Goal: Task Accomplishment & Management: Complete application form

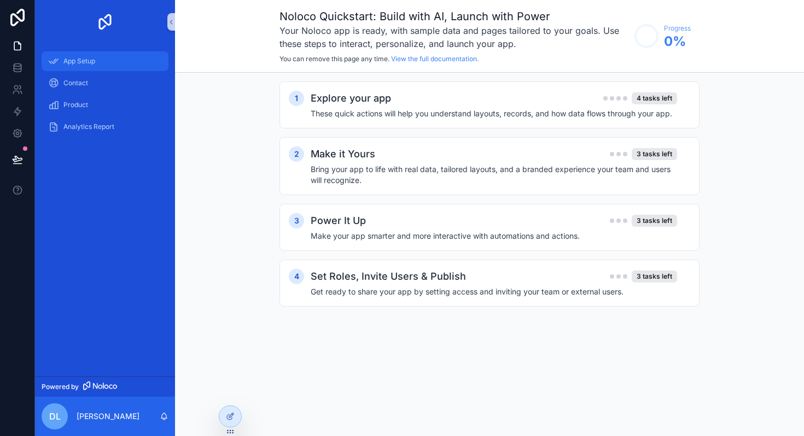
click at [85, 61] on span "App Setup" at bounding box center [79, 61] width 32 height 9
click at [84, 77] on div "Contact" at bounding box center [105, 82] width 114 height 17
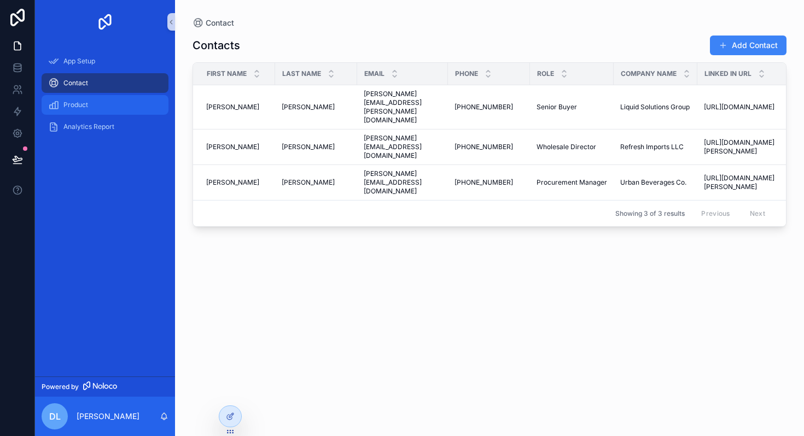
click at [81, 102] on span "Product" at bounding box center [75, 105] width 25 height 9
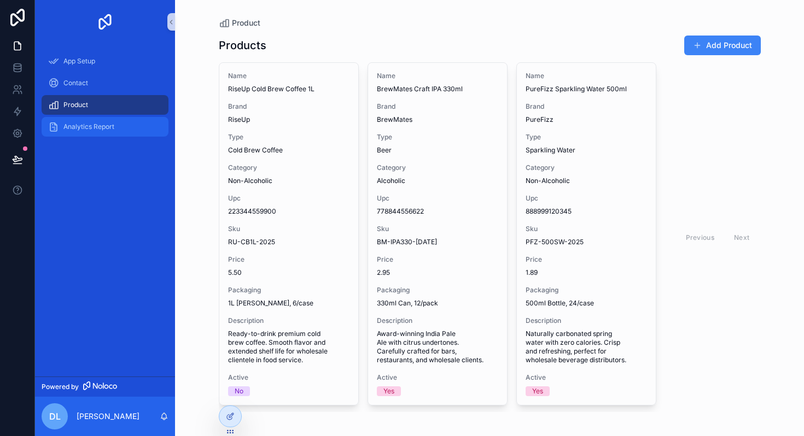
click at [84, 121] on div "Analytics Report" at bounding box center [105, 126] width 114 height 17
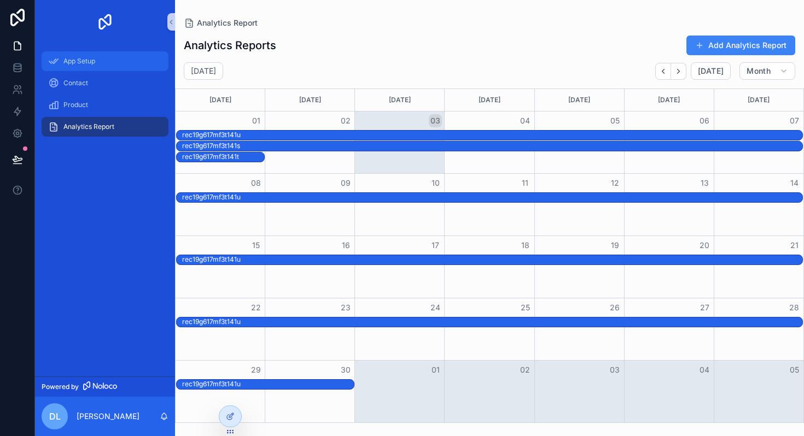
click at [83, 66] on div "App Setup" at bounding box center [105, 60] width 114 height 17
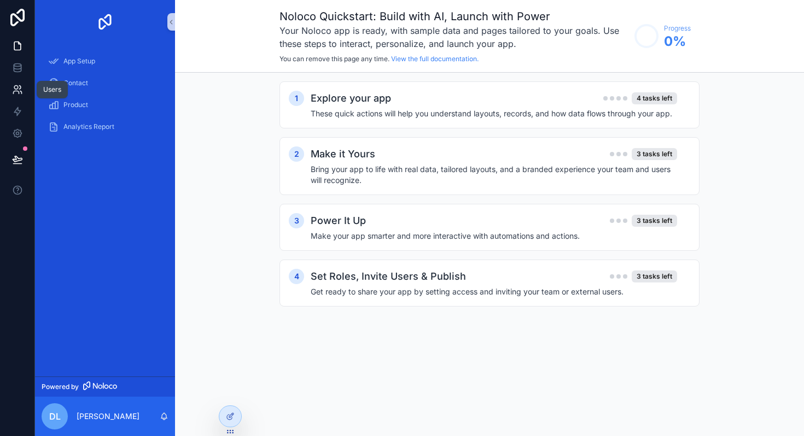
click at [22, 83] on link at bounding box center [17, 90] width 34 height 22
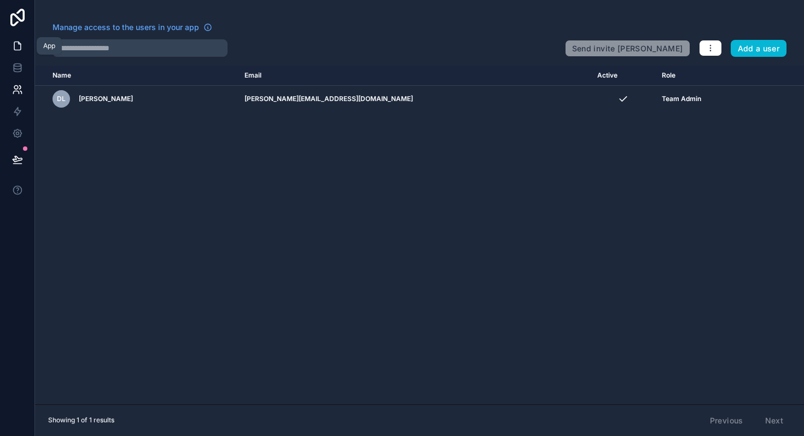
click at [19, 49] on icon at bounding box center [17, 46] width 7 height 8
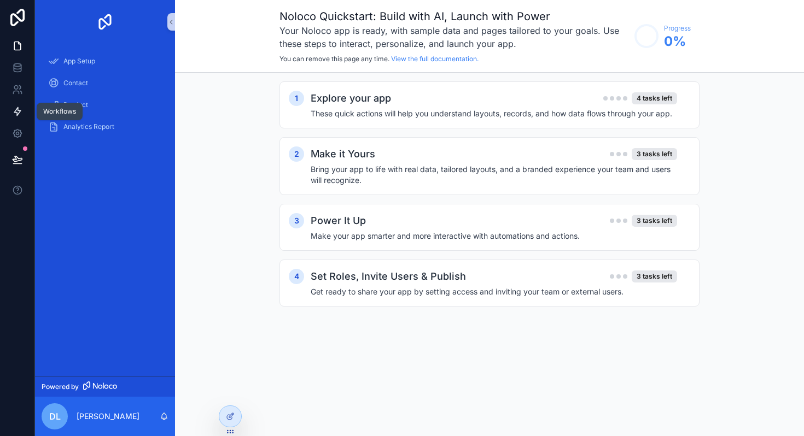
click at [19, 114] on icon at bounding box center [17, 111] width 11 height 11
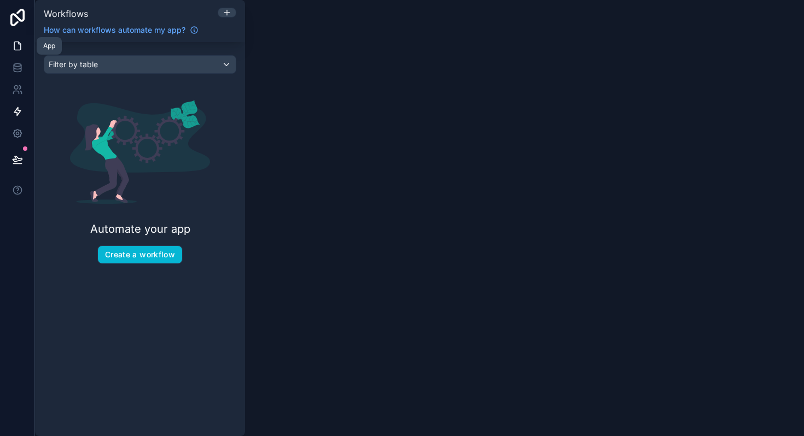
click at [22, 48] on icon at bounding box center [17, 45] width 11 height 11
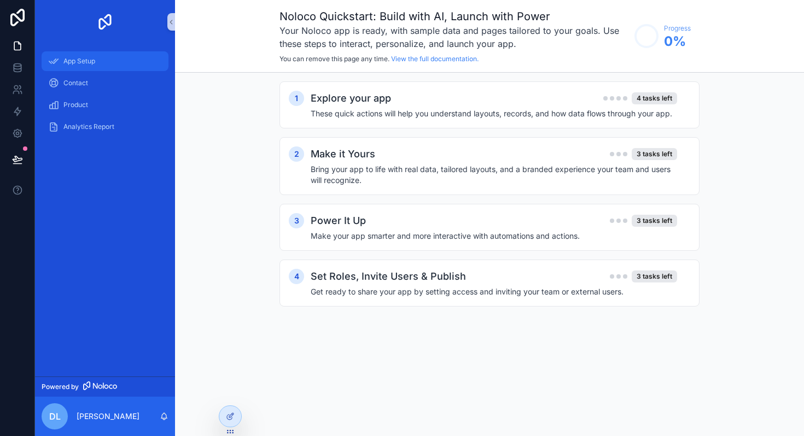
click at [68, 62] on span "App Setup" at bounding box center [79, 61] width 32 height 9
click at [443, 101] on div "Explore your app 4 tasks left" at bounding box center [493, 98] width 366 height 15
click at [21, 19] on icon at bounding box center [18, 17] width 22 height 17
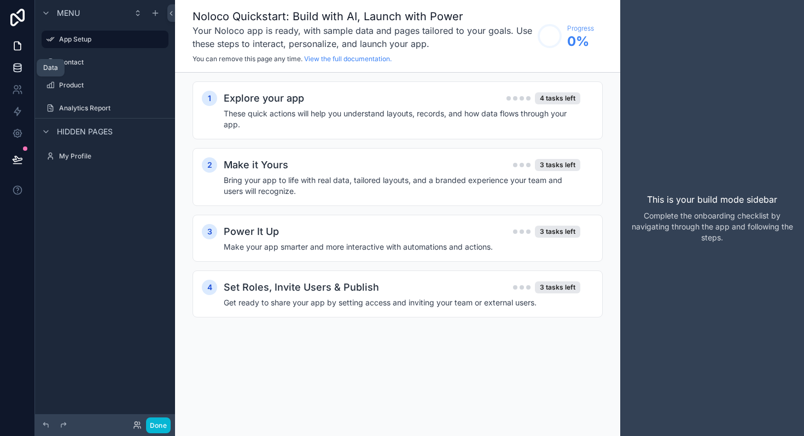
click at [15, 73] on icon at bounding box center [17, 67] width 11 height 11
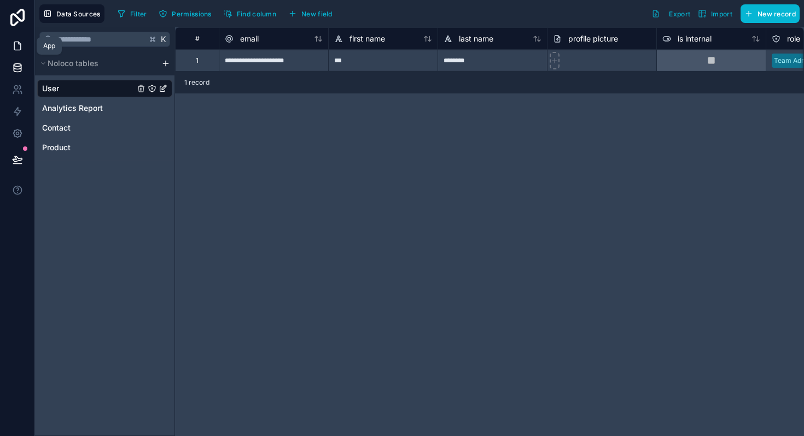
click at [18, 44] on icon at bounding box center [19, 43] width 2 height 2
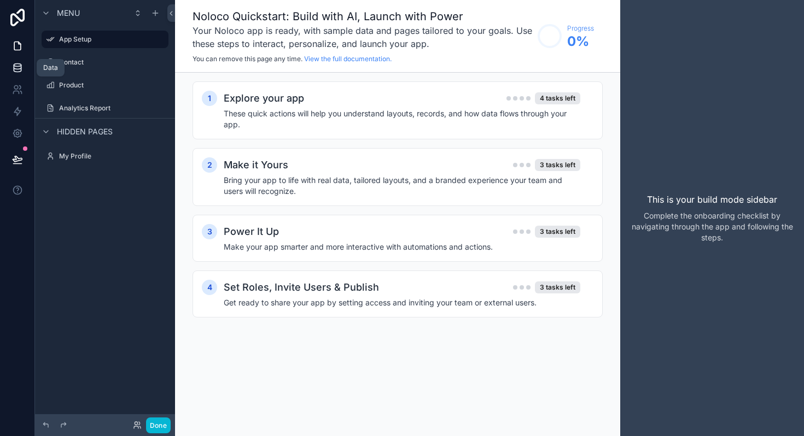
click at [19, 78] on link at bounding box center [17, 68] width 34 height 22
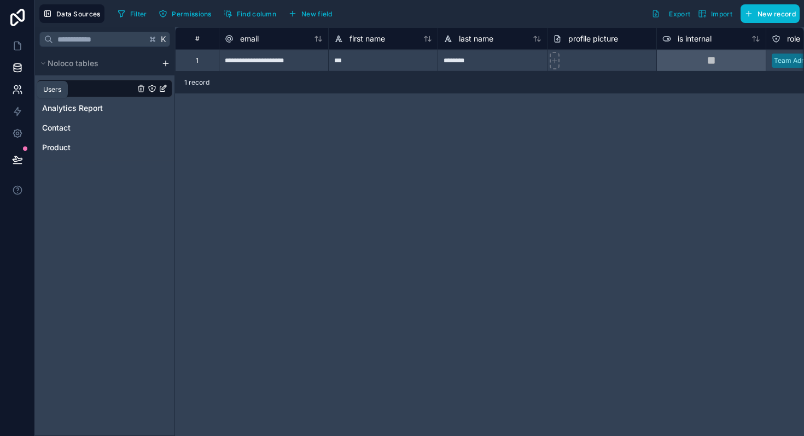
click at [19, 90] on icon at bounding box center [17, 89] width 11 height 11
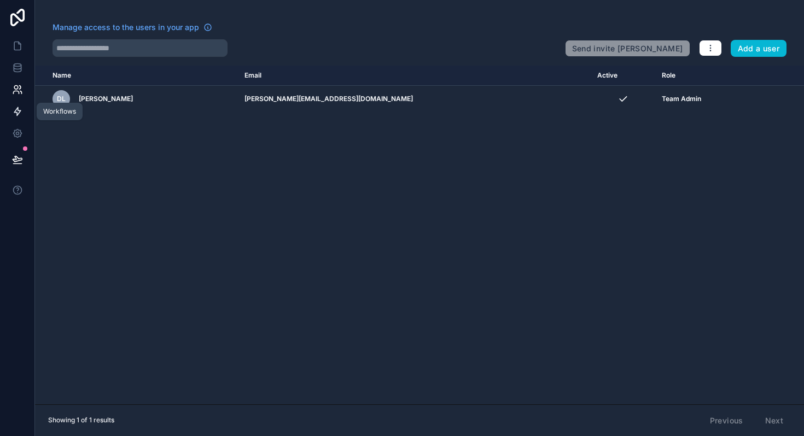
click at [19, 115] on icon at bounding box center [17, 111] width 11 height 11
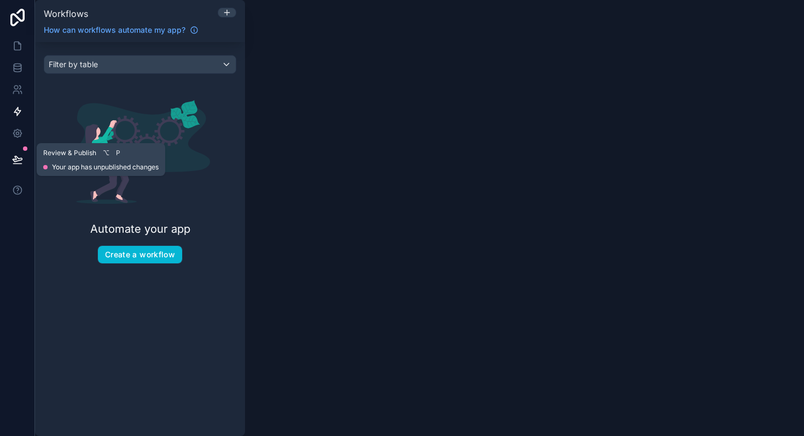
click at [21, 158] on icon at bounding box center [17, 158] width 9 height 5
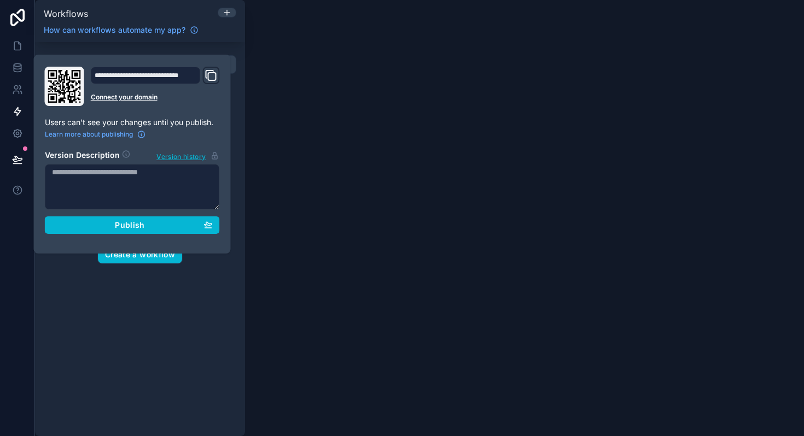
click at [209, 79] on icon "Domain and Custom Link" at bounding box center [210, 75] width 13 height 13
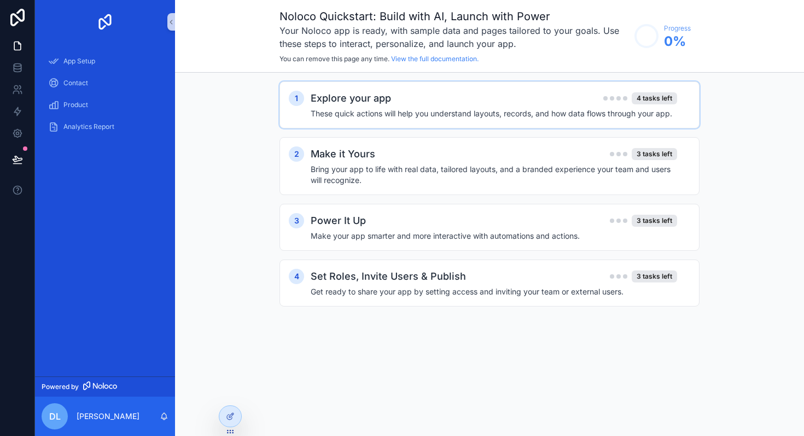
click at [433, 96] on div "Explore your app 4 tasks left" at bounding box center [493, 98] width 366 height 15
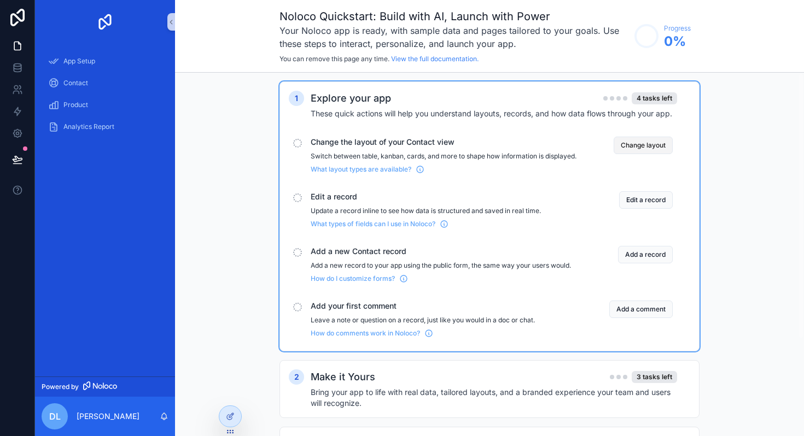
click at [650, 143] on button "Change layout" at bounding box center [642, 145] width 59 height 17
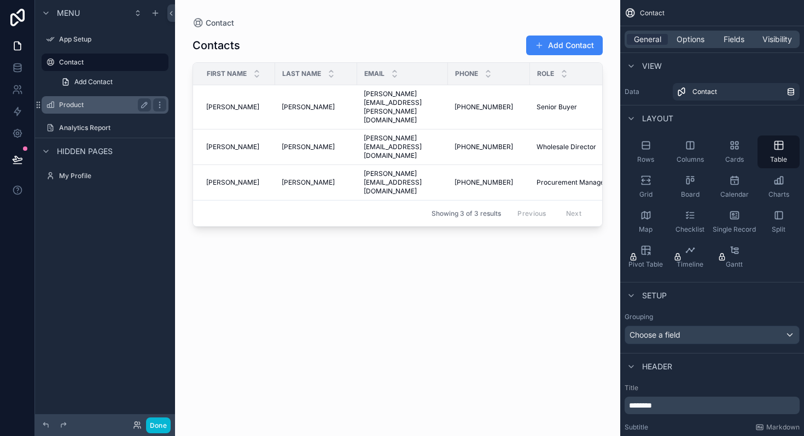
click at [78, 108] on label "Product" at bounding box center [102, 105] width 87 height 9
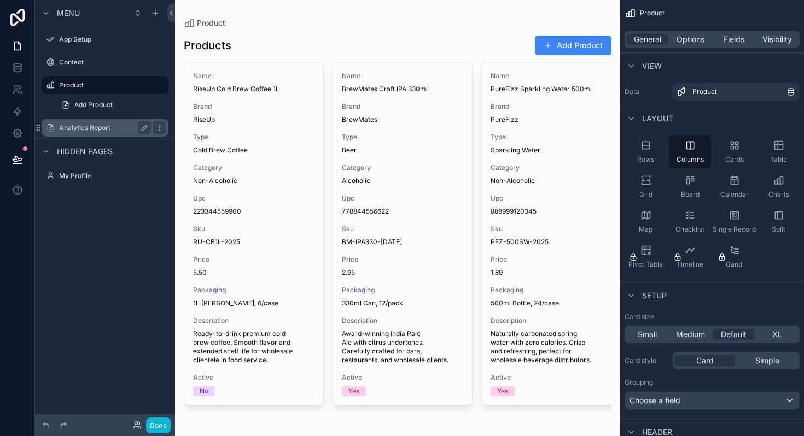
click at [73, 133] on div "Analytics Report" at bounding box center [105, 127] width 92 height 13
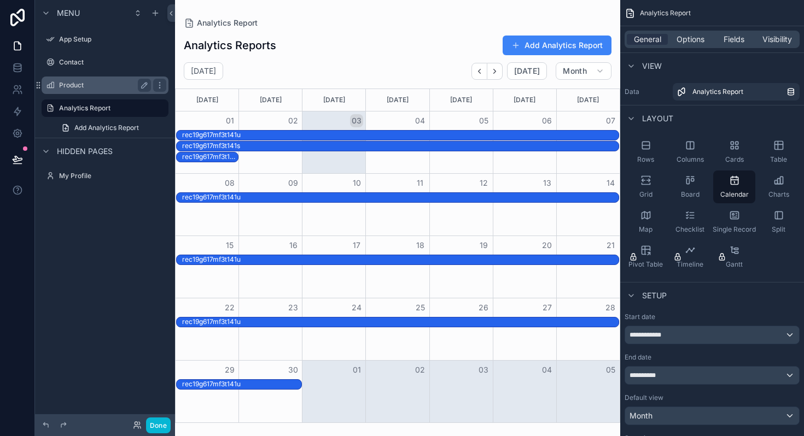
click at [74, 89] on label "Product" at bounding box center [102, 85] width 87 height 9
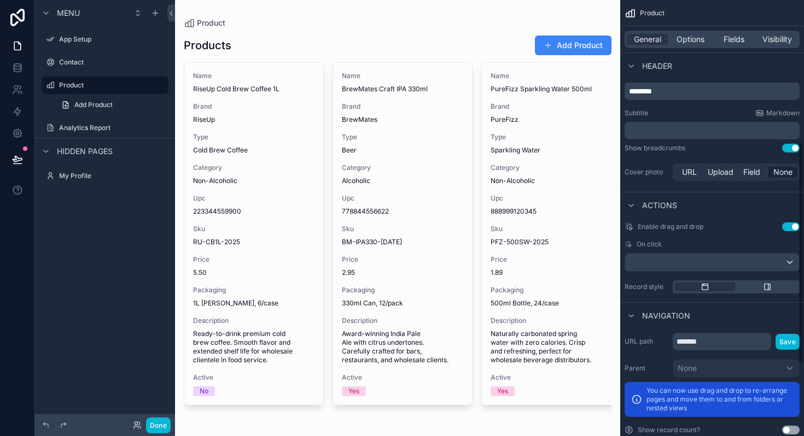
scroll to position [418, 0]
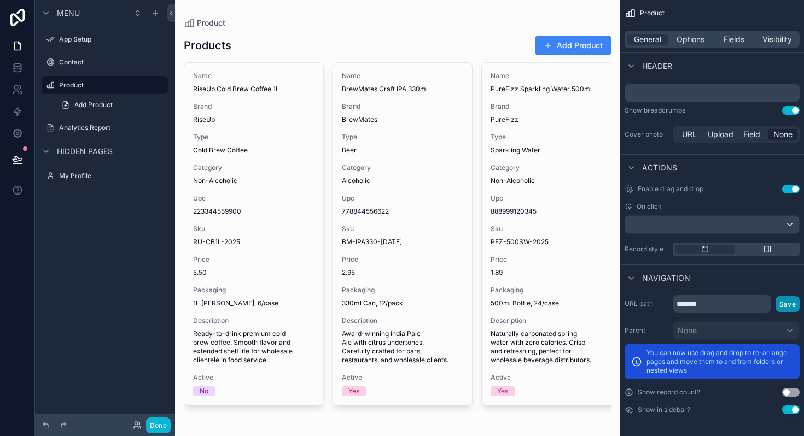
click at [786, 309] on button "Save" at bounding box center [787, 304] width 24 height 16
click at [781, 306] on button "Save" at bounding box center [787, 304] width 24 height 16
click at [784, 395] on button "Use setting" at bounding box center [790, 392] width 17 height 9
click at [774, 39] on span "Visibility" at bounding box center [777, 39] width 30 height 11
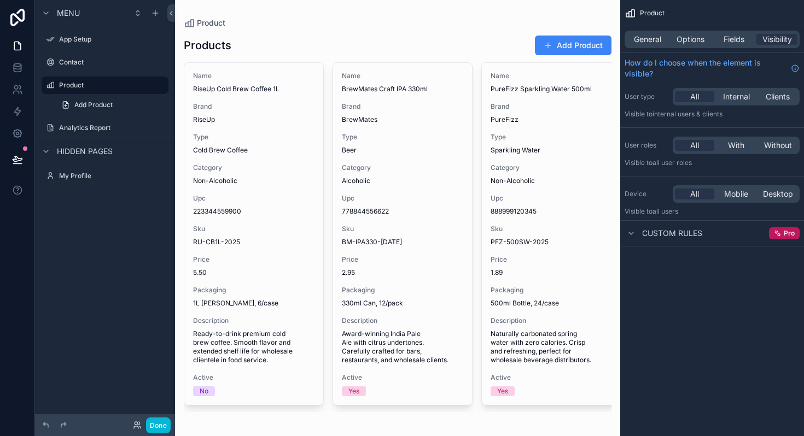
click at [351, 26] on div "scrollable content" at bounding box center [397, 223] width 445 height 447
click at [77, 153] on span "Hidden pages" at bounding box center [85, 151] width 56 height 11
click at [73, 174] on label "My Profile" at bounding box center [102, 176] width 87 height 9
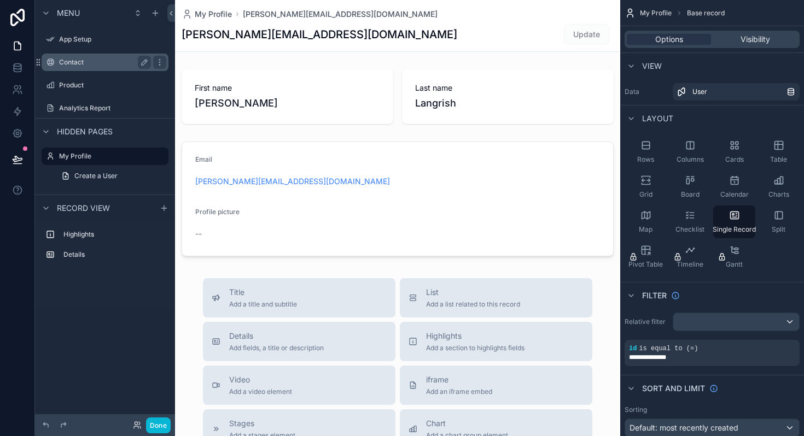
click at [78, 67] on div "Contact" at bounding box center [105, 62] width 92 height 13
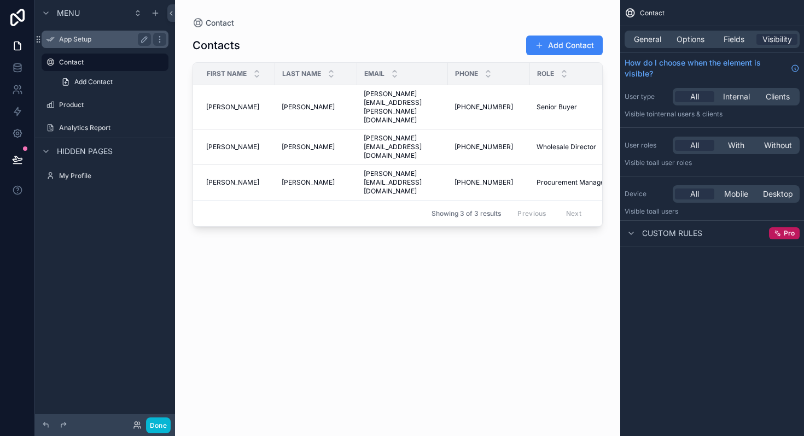
click at [84, 48] on div "App Setup" at bounding box center [105, 39] width 122 height 17
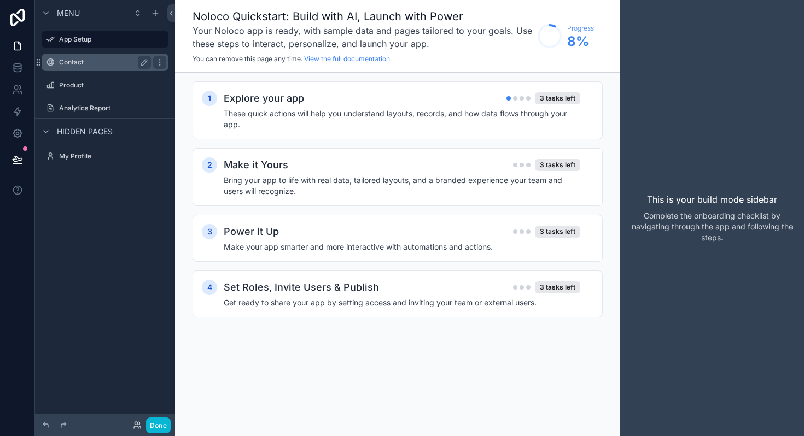
click at [79, 60] on label "Contact" at bounding box center [102, 62] width 87 height 9
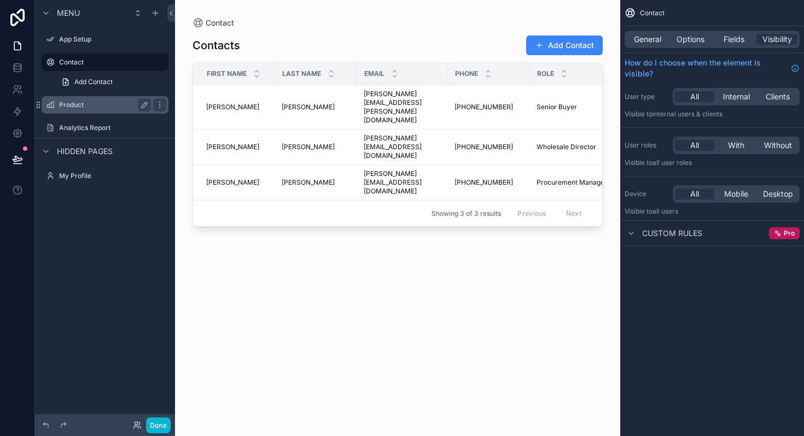
click at [73, 99] on div "Product" at bounding box center [105, 104] width 92 height 13
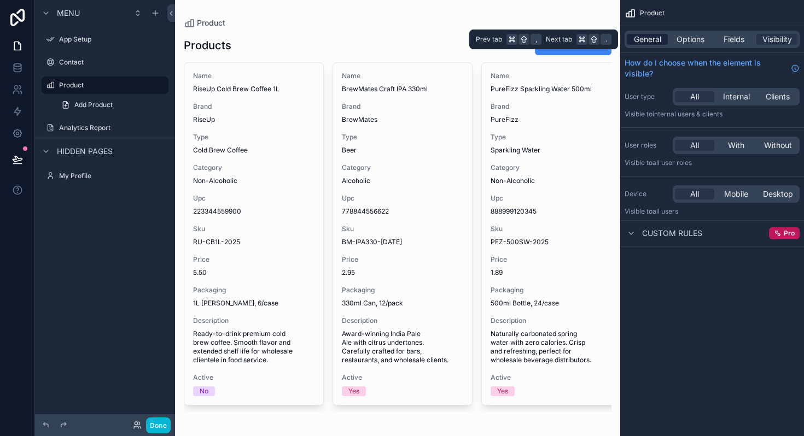
click at [651, 39] on span "General" at bounding box center [647, 39] width 27 height 11
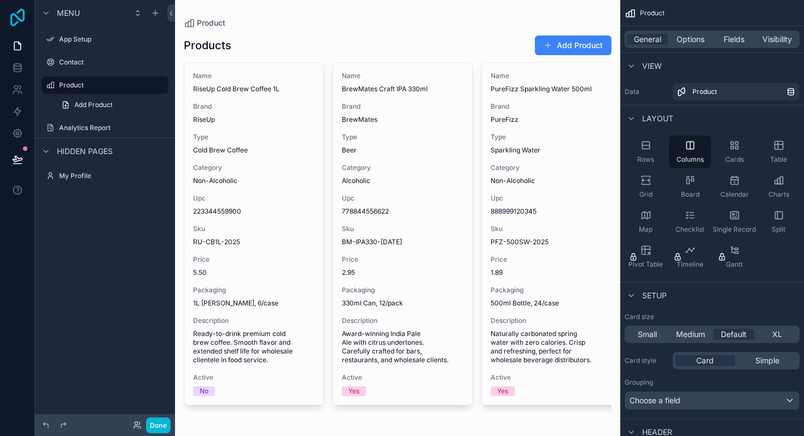
click at [16, 14] on icon at bounding box center [18, 17] width 22 height 17
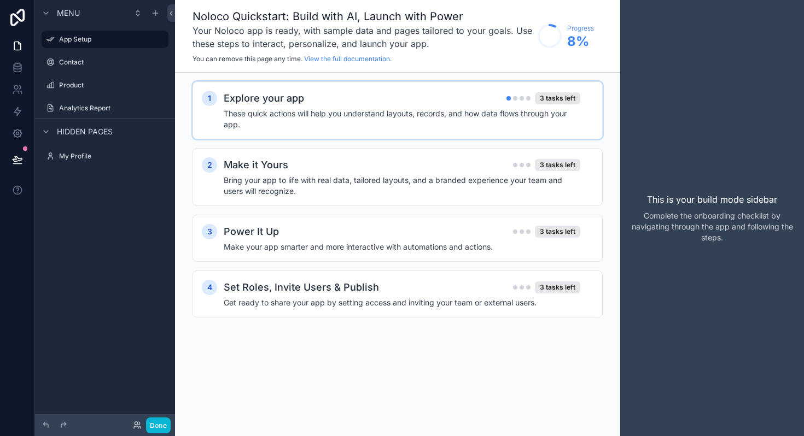
click at [385, 120] on h4 "These quick actions will help you understand layouts, records, and how data flo…" at bounding box center [402, 119] width 356 height 22
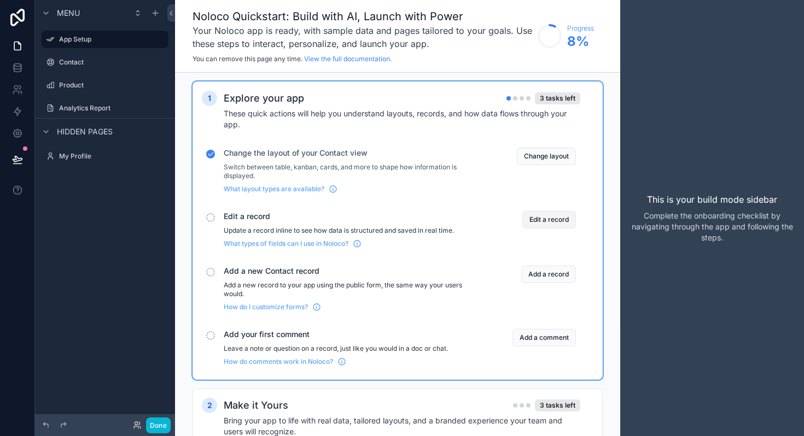
click at [536, 222] on button "Edit a record" at bounding box center [549, 219] width 54 height 17
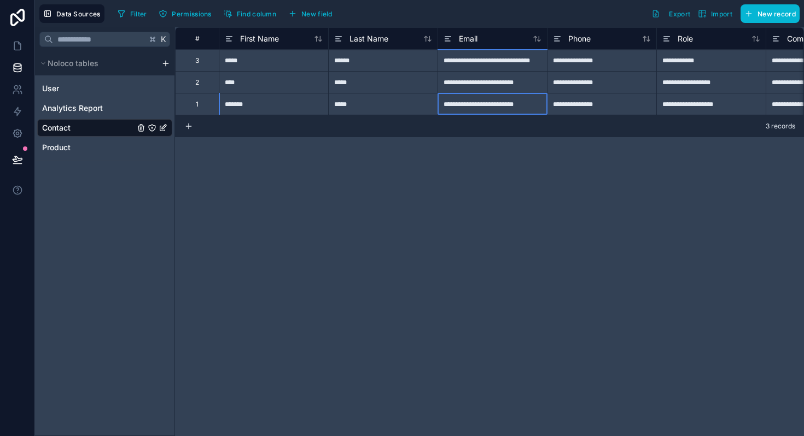
click at [485, 101] on div "**********" at bounding box center [491, 104] width 109 height 22
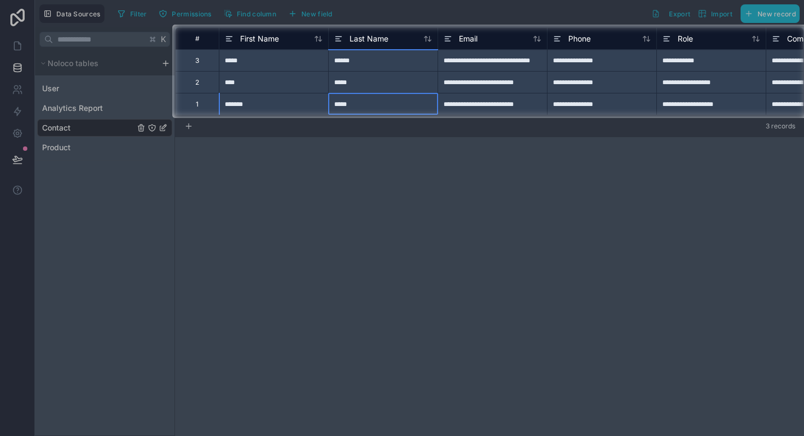
click at [413, 99] on div "*****" at bounding box center [382, 104] width 109 height 22
click at [542, 229] on div at bounding box center [402, 277] width 804 height 318
click at [318, 193] on div at bounding box center [402, 277] width 804 height 318
click at [268, 105] on div "*******" at bounding box center [273, 104] width 109 height 22
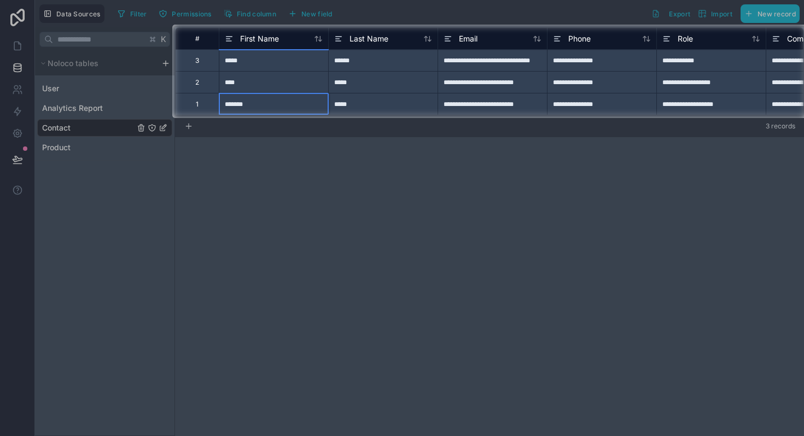
click at [268, 105] on div "*******" at bounding box center [273, 104] width 109 height 22
click at [268, 105] on input "*******" at bounding box center [273, 103] width 109 height 21
type input "****"
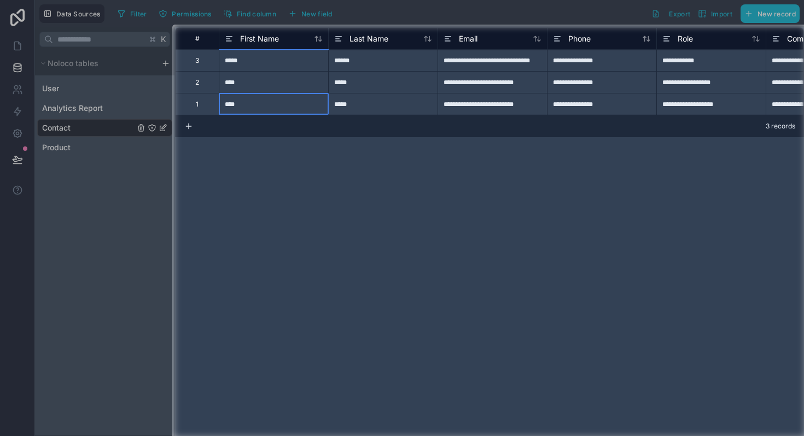
click at [9, 18] on div at bounding box center [402, 12] width 804 height 25
click at [21, 19] on div at bounding box center [402, 12] width 804 height 25
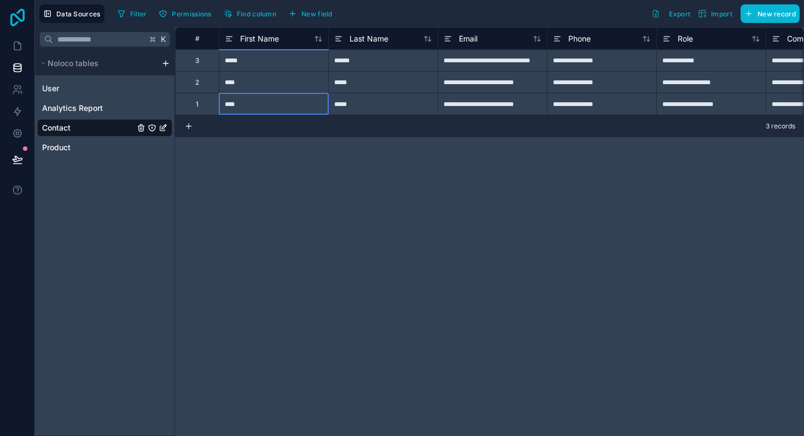
click at [20, 15] on icon at bounding box center [18, 17] width 22 height 17
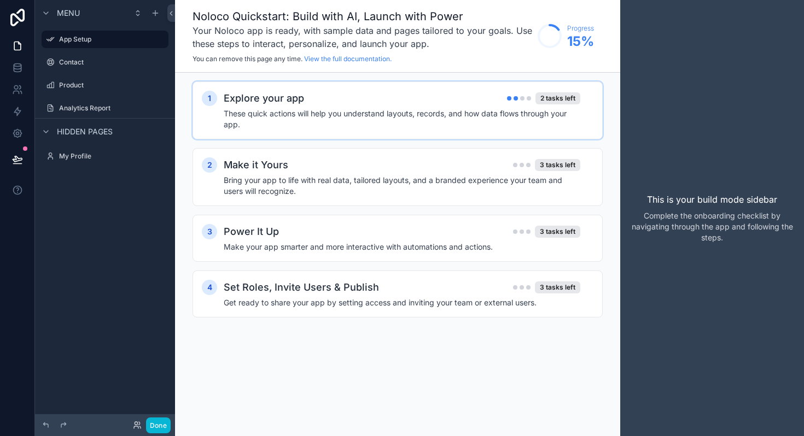
click at [435, 102] on div "Explore your app 2 tasks left" at bounding box center [402, 98] width 356 height 15
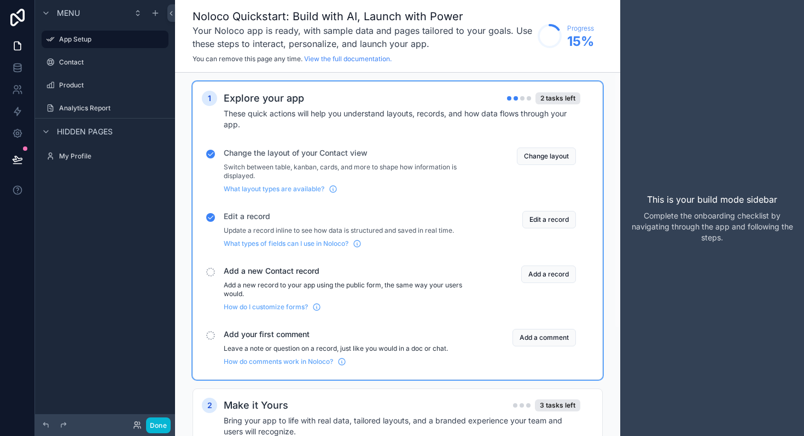
click at [316, 274] on span "Add a new Contact record" at bounding box center [352, 271] width 256 height 11
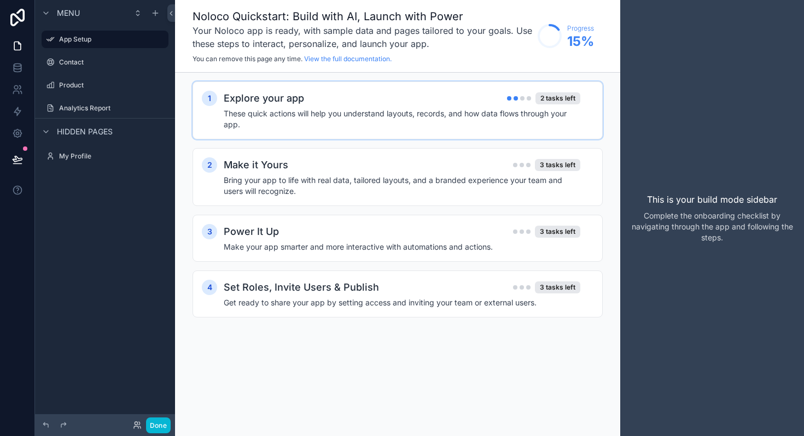
click at [293, 120] on h4 "These quick actions will help you understand layouts, records, and how data flo…" at bounding box center [402, 119] width 356 height 22
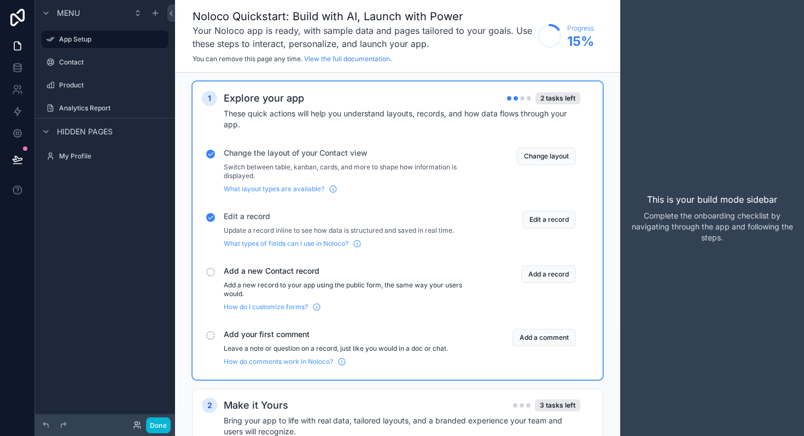
click at [271, 284] on p "Add a new record to your app using the public form, the same way your users wou…" at bounding box center [352, 289] width 256 height 17
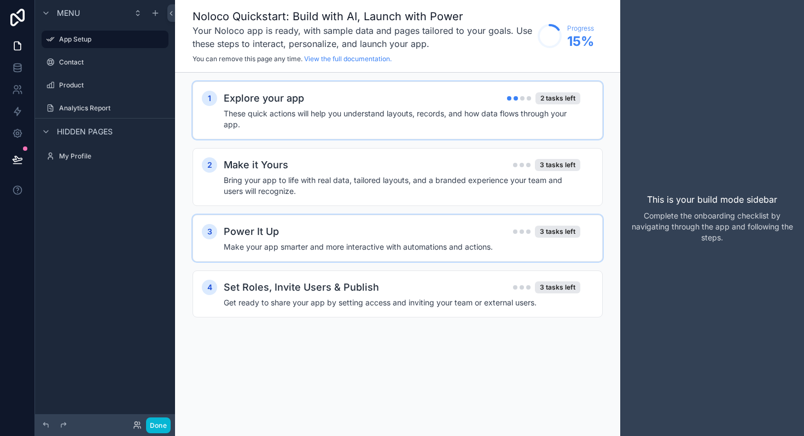
click at [272, 225] on h2 "Power It Up" at bounding box center [251, 231] width 55 height 15
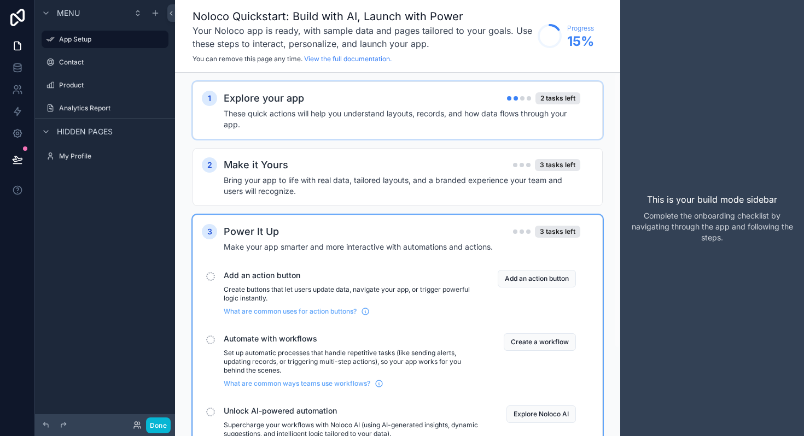
click at [382, 120] on h4 "These quick actions will help you understand layouts, records, and how data flo…" at bounding box center [402, 119] width 356 height 22
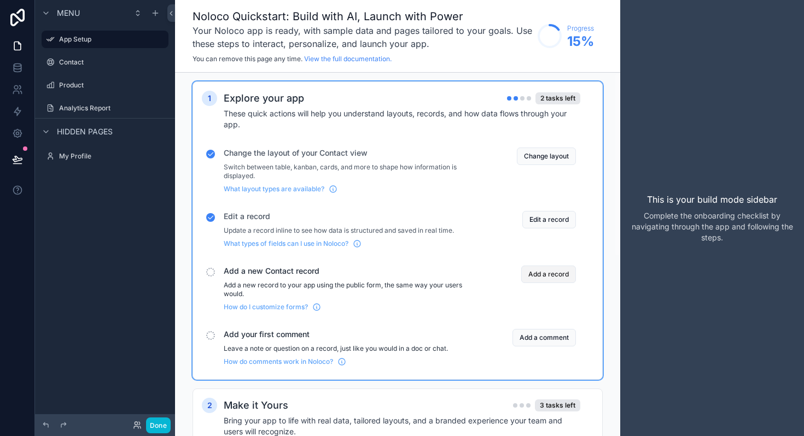
click at [537, 279] on button "Add a record" at bounding box center [548, 274] width 55 height 17
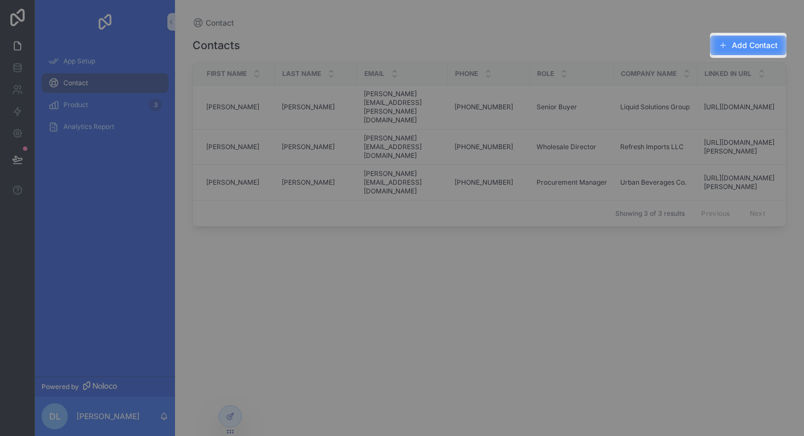
click at [748, 43] on button "Add Contact" at bounding box center [747, 46] width 77 height 20
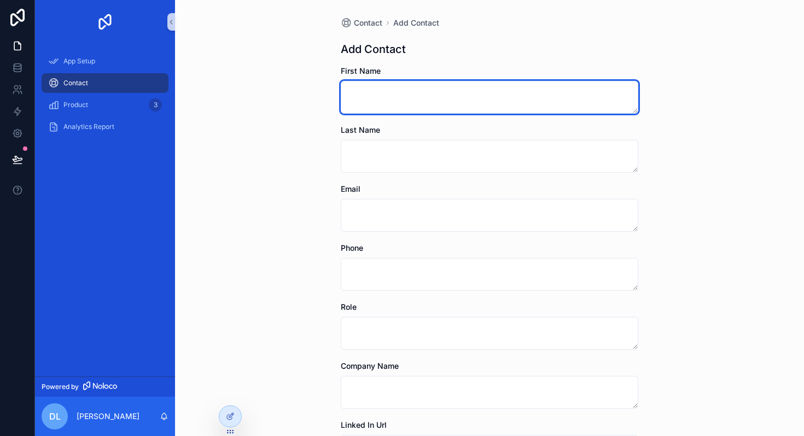
click at [547, 90] on textarea "scrollable content" at bounding box center [489, 97] width 297 height 33
type textarea "*****"
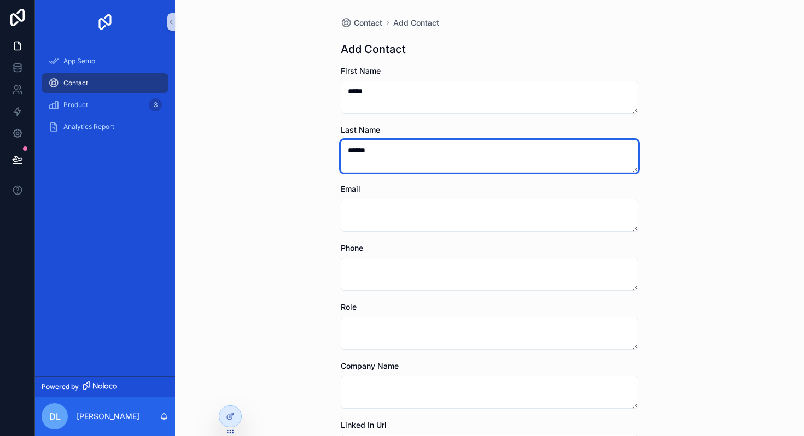
type textarea "******"
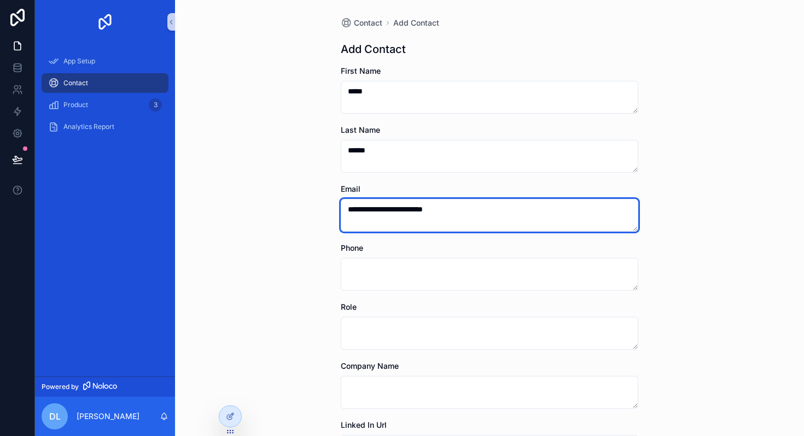
type textarea "**********"
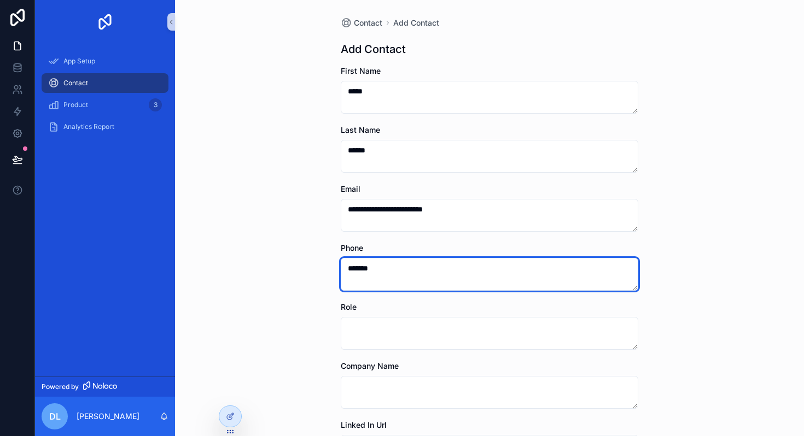
type textarea "*******"
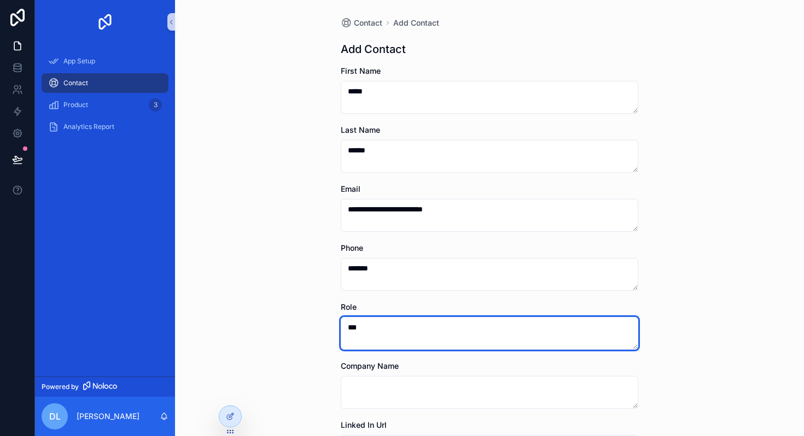
type textarea "***"
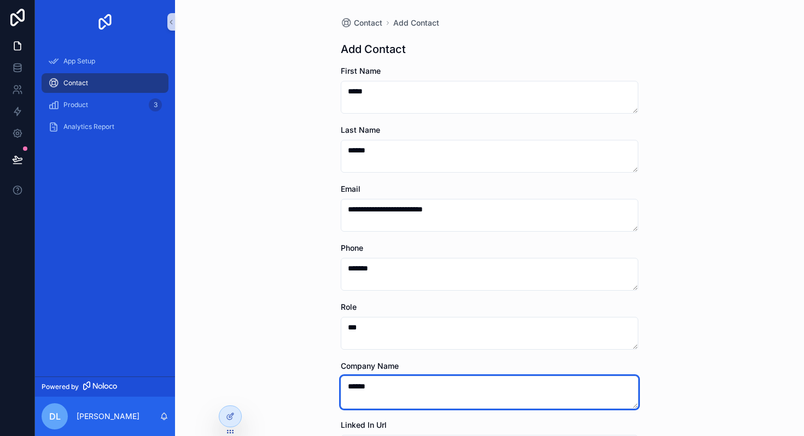
type textarea "******"
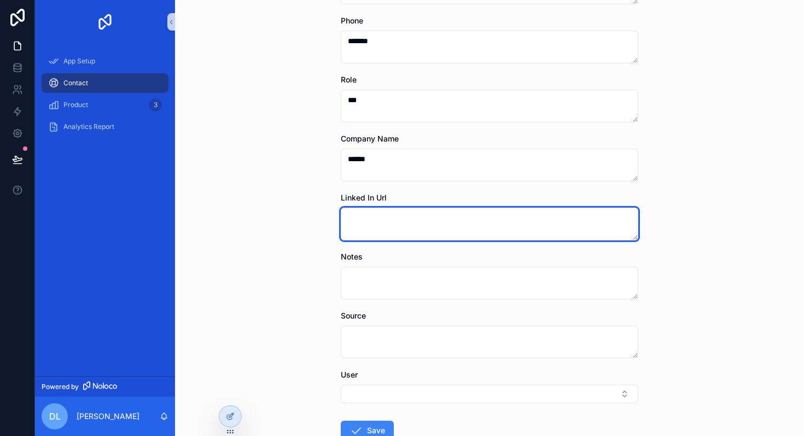
scroll to position [302, 0]
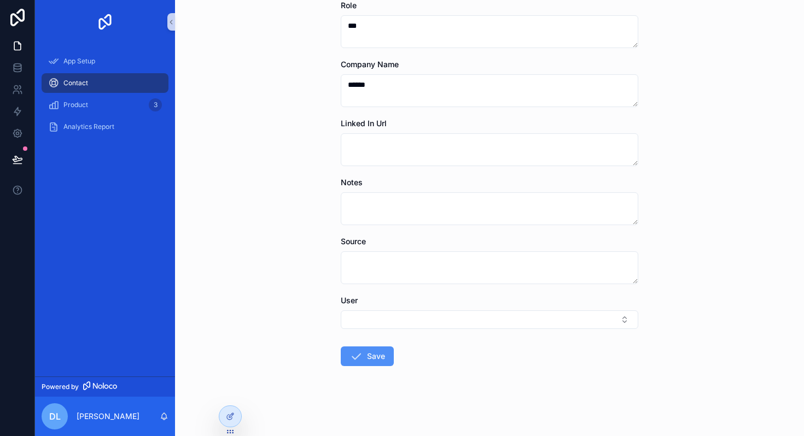
click at [378, 348] on button "Save" at bounding box center [367, 357] width 53 height 20
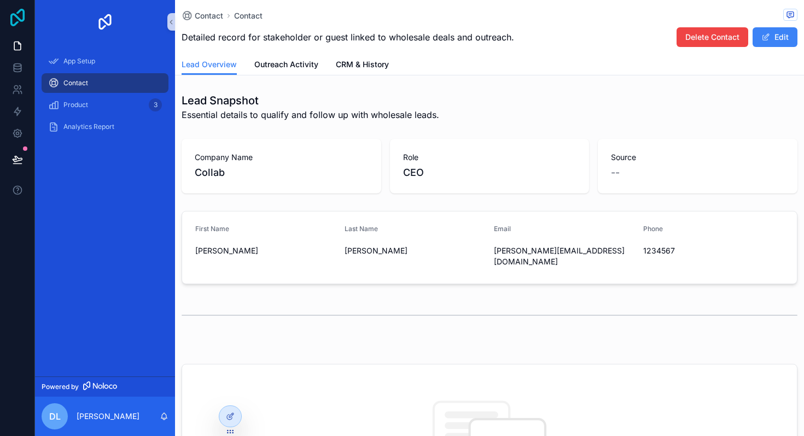
click at [12, 15] on icon at bounding box center [17, 17] width 14 height 17
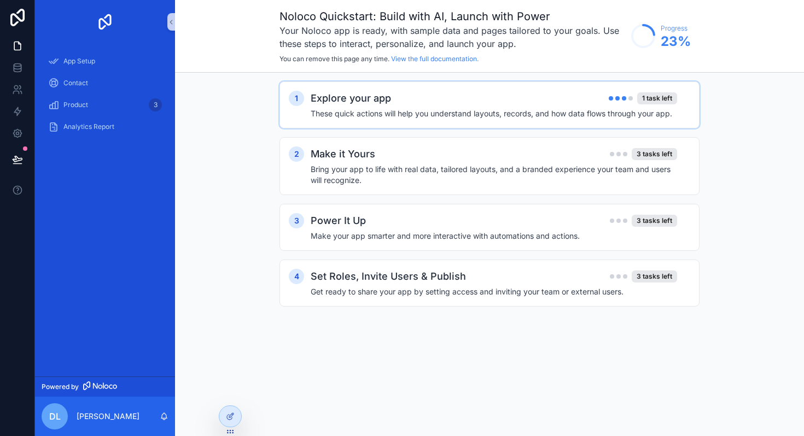
click at [503, 110] on h4 "These quick actions will help you understand layouts, records, and how data flo…" at bounding box center [493, 113] width 366 height 11
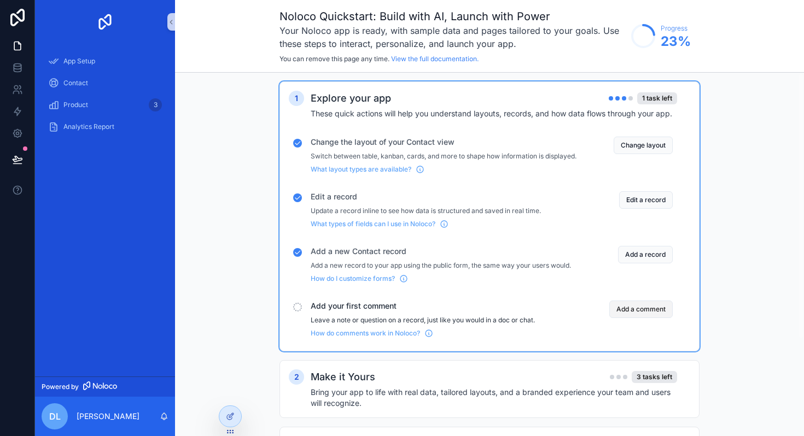
click at [637, 318] on button "Add a comment" at bounding box center [640, 309] width 63 height 17
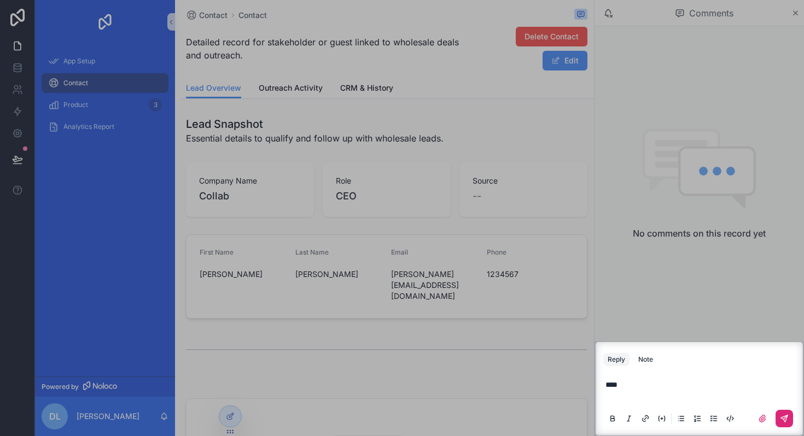
click at [779, 417] on button "scrollable content" at bounding box center [783, 418] width 17 height 17
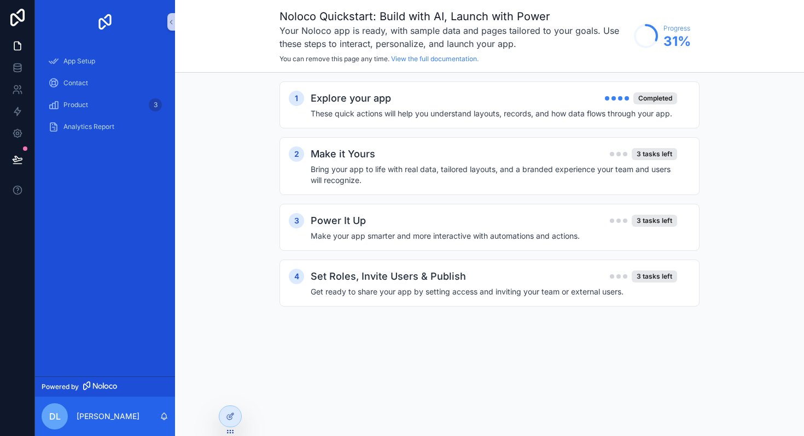
click at [390, 400] on div "Noloco Quickstart: Build with AI, Launch with Power Your Noloco app is ready, w…" at bounding box center [489, 218] width 629 height 436
click at [339, 156] on h2 "Make it Yours" at bounding box center [342, 153] width 64 height 15
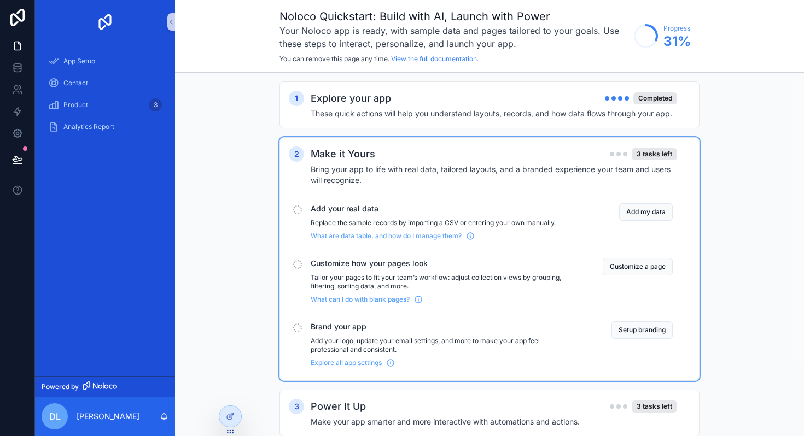
click at [344, 337] on p "Add your logo, update your email settings, and more to make your app feel profe…" at bounding box center [443, 345] width 266 height 17
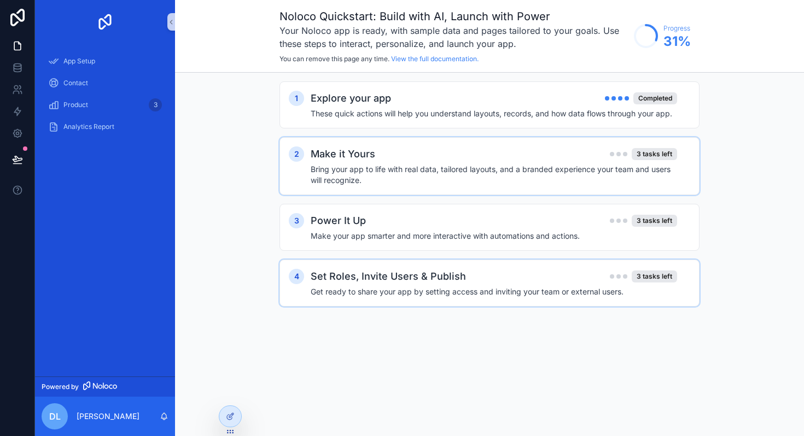
click at [368, 290] on h4 "Get ready to share your app by setting access and inviting your team or externa…" at bounding box center [493, 291] width 366 height 11
click at [105, 85] on div "Contact" at bounding box center [105, 82] width 114 height 17
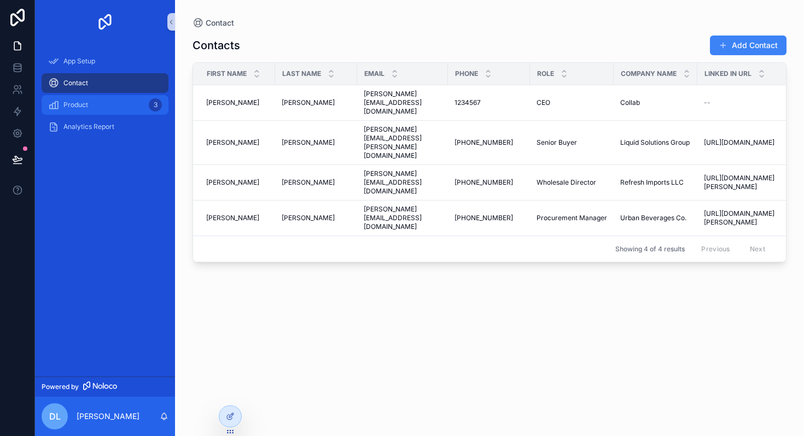
click at [93, 108] on div "Product 3" at bounding box center [105, 104] width 114 height 17
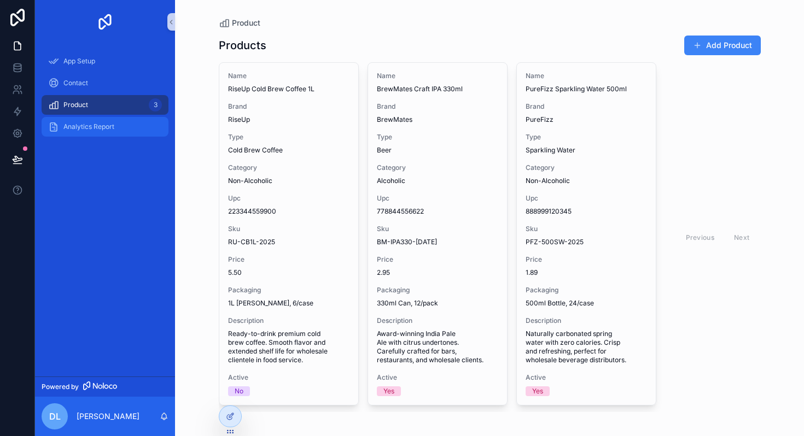
click at [95, 125] on span "Analytics Report" at bounding box center [88, 126] width 51 height 9
